Goal: Navigation & Orientation: Find specific page/section

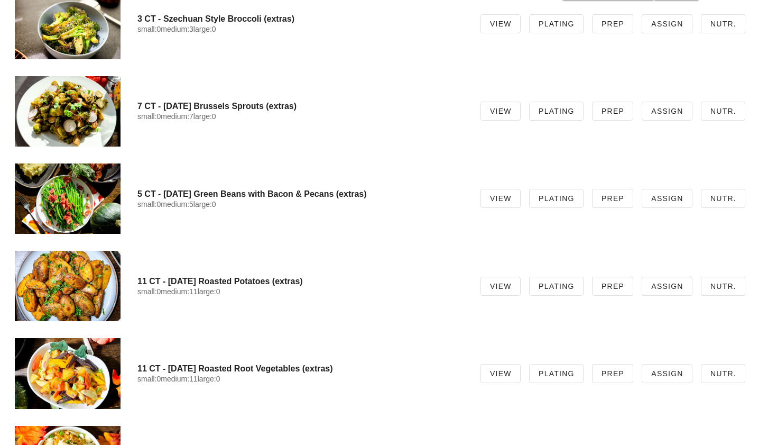
scroll to position [6774, 0]
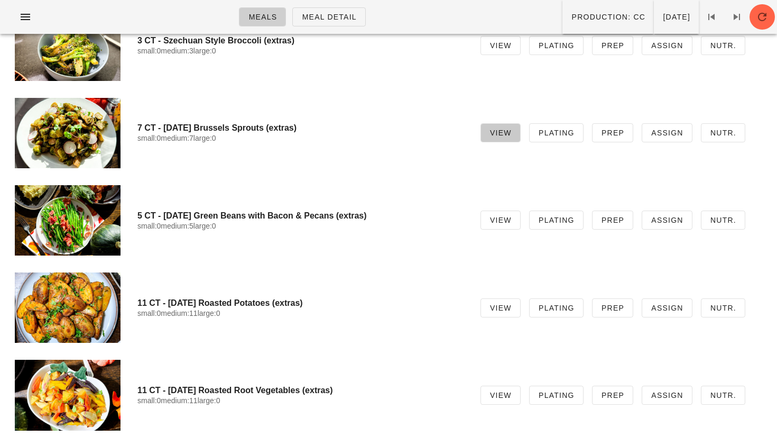
click at [509, 135] on span "View" at bounding box center [501, 132] width 22 height 8
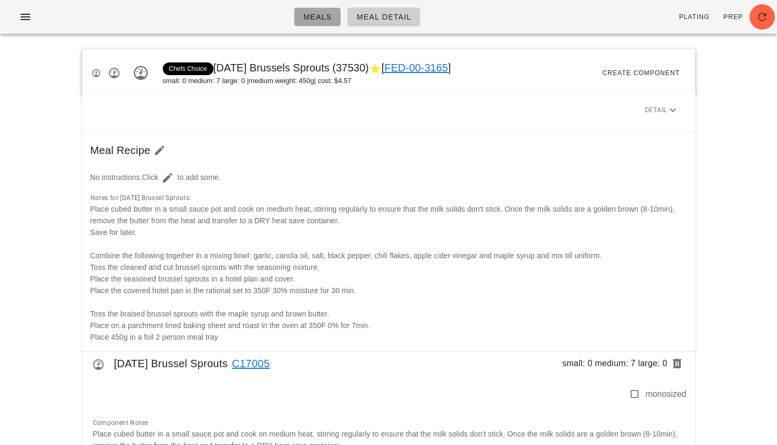
click at [313, 15] on span "Meals" at bounding box center [317, 17] width 29 height 8
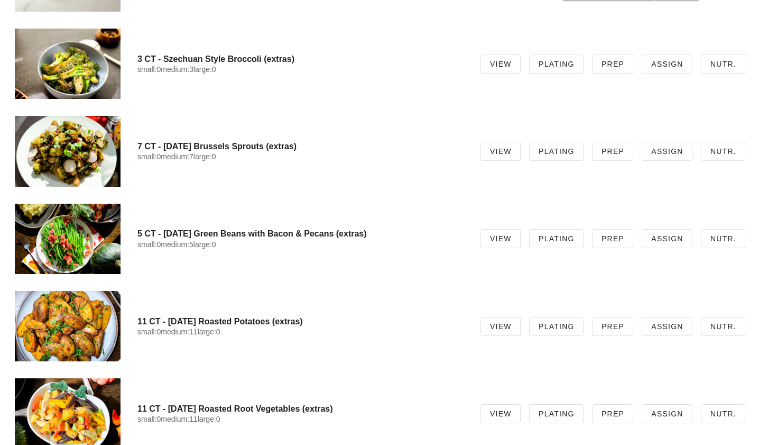
scroll to position [7333, 0]
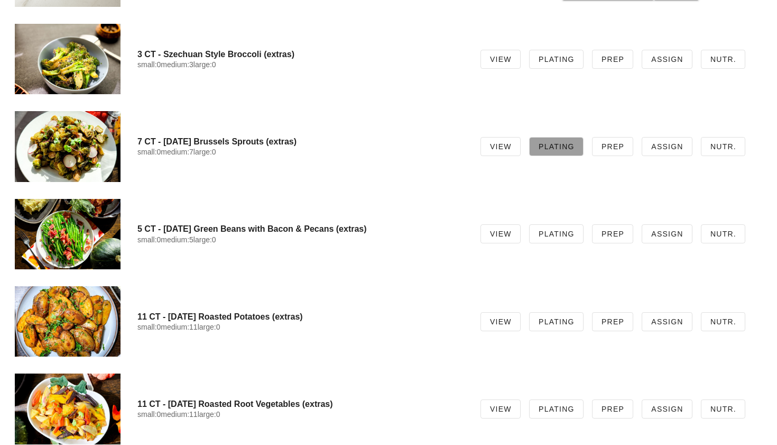
click at [560, 146] on span "Plating" at bounding box center [556, 146] width 36 height 8
